Goal: Information Seeking & Learning: Learn about a topic

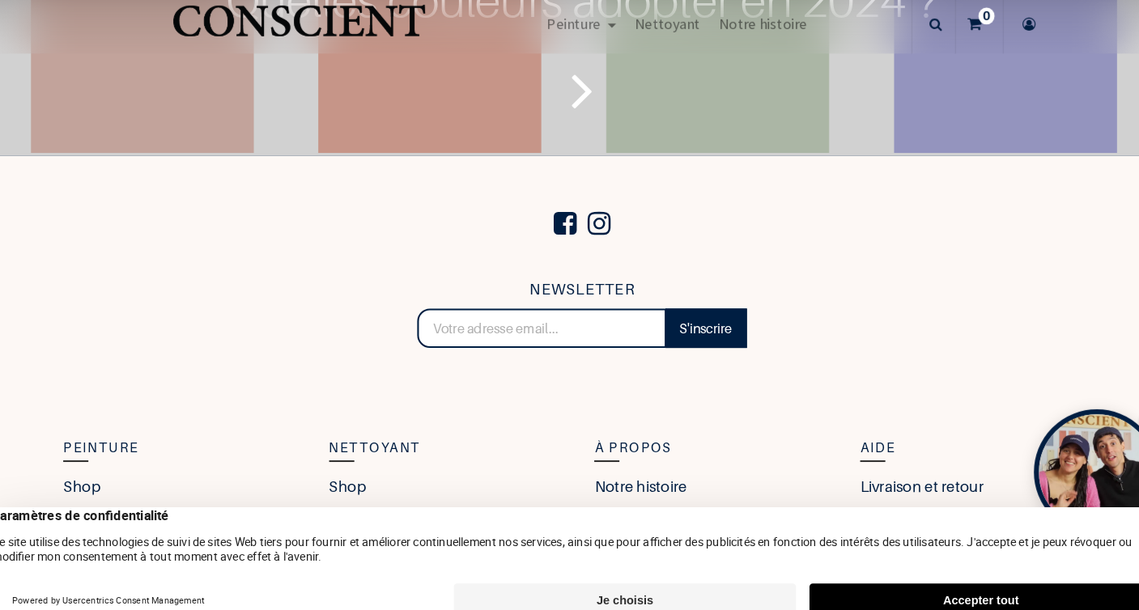
scroll to position [5231, 0]
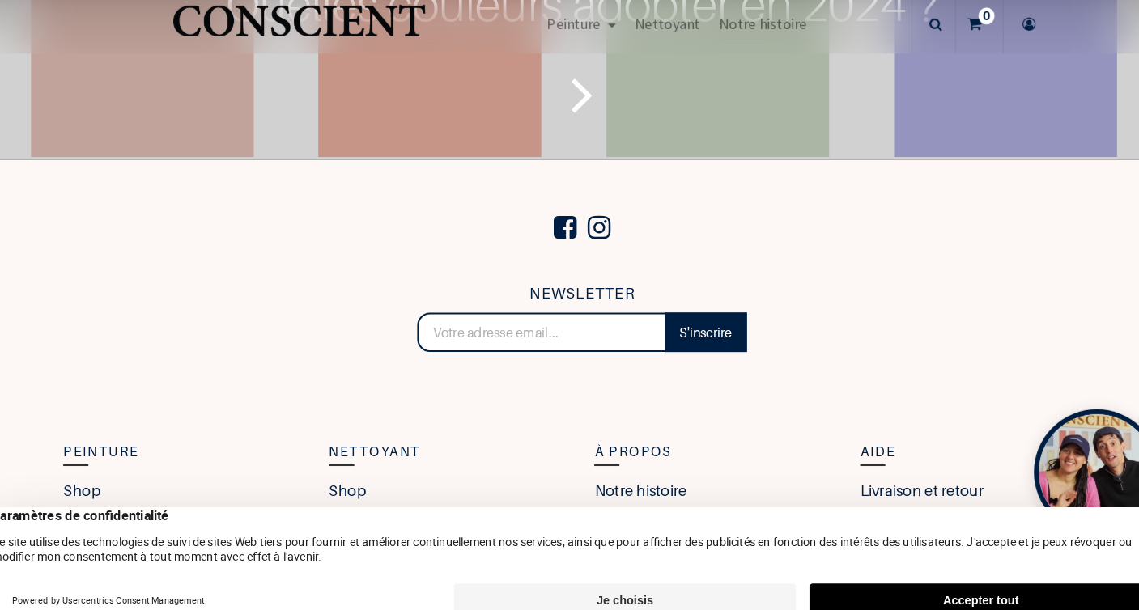
click at [561, 134] on icon "Lire la suite" at bounding box center [568, 95] width 21 height 76
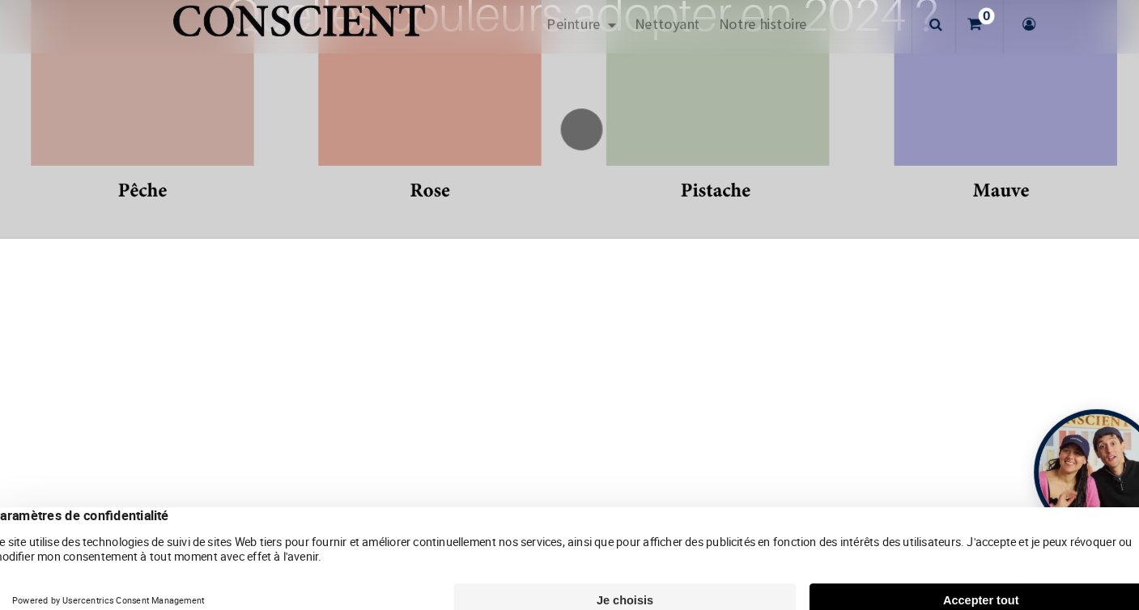
scroll to position [5291, 0]
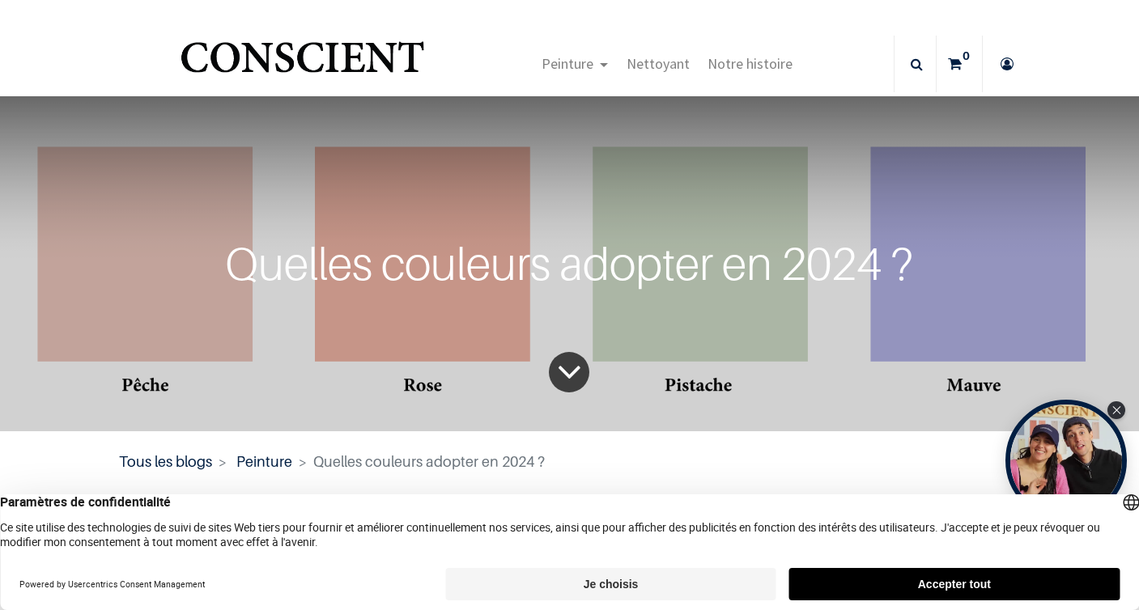
click at [561, 371] on icon "To blog content" at bounding box center [569, 372] width 25 height 66
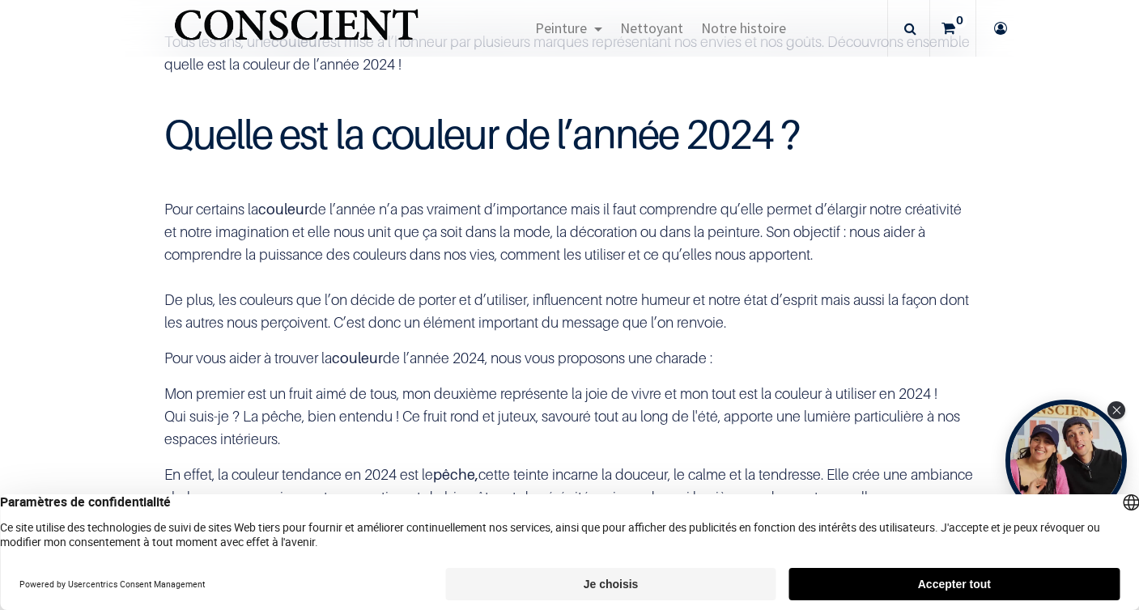
scroll to position [405, 0]
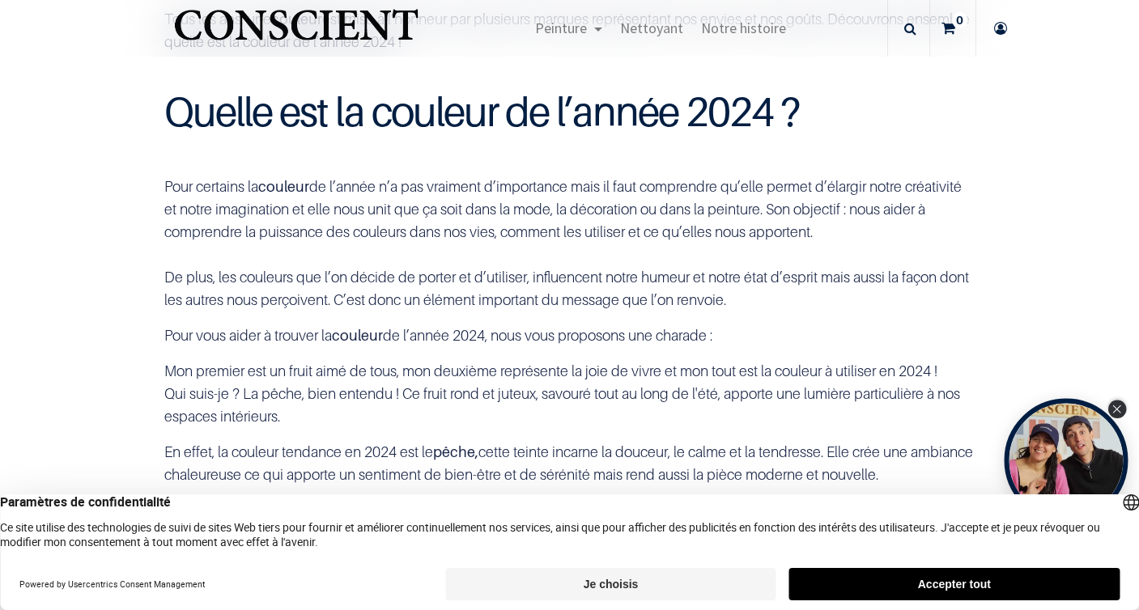
click at [1120, 406] on icon "Close Tolstoy widget" at bounding box center [1116, 409] width 9 height 8
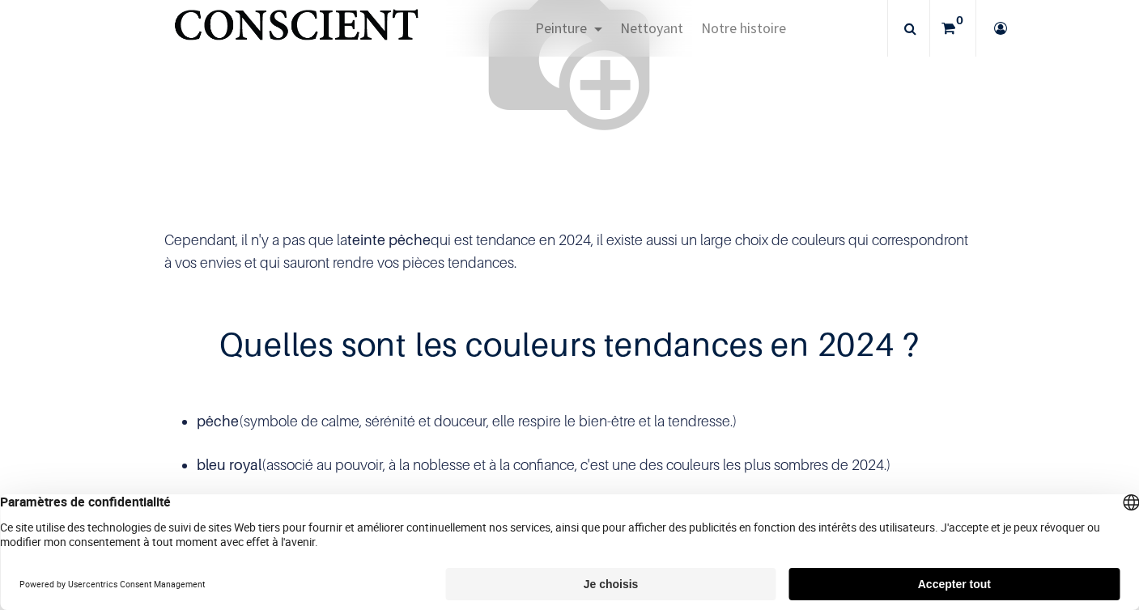
scroll to position [0, 0]
